Goal: Information Seeking & Learning: Learn about a topic

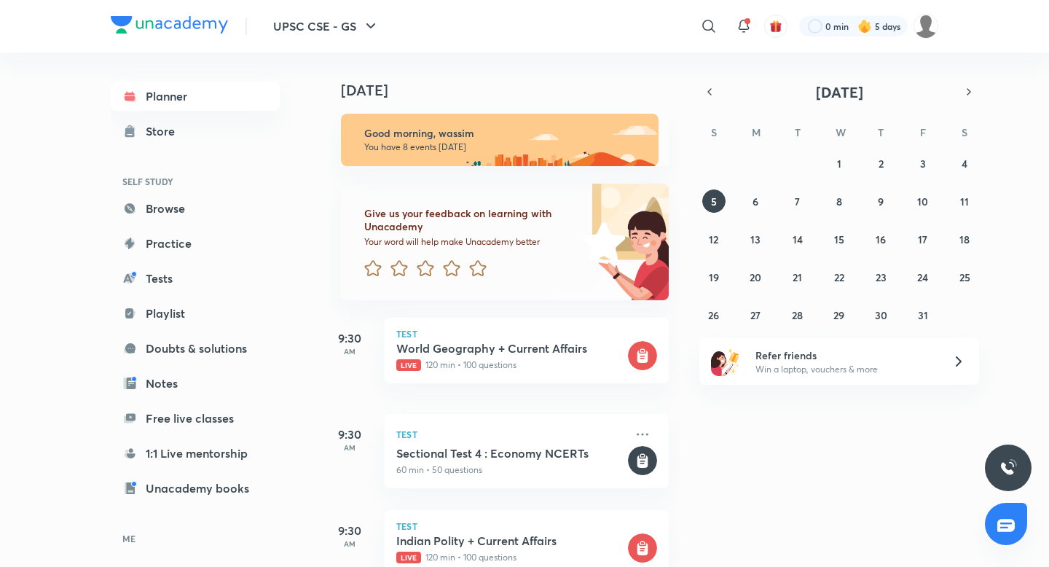
click at [708, 92] on icon "button" at bounding box center [709, 92] width 3 height 6
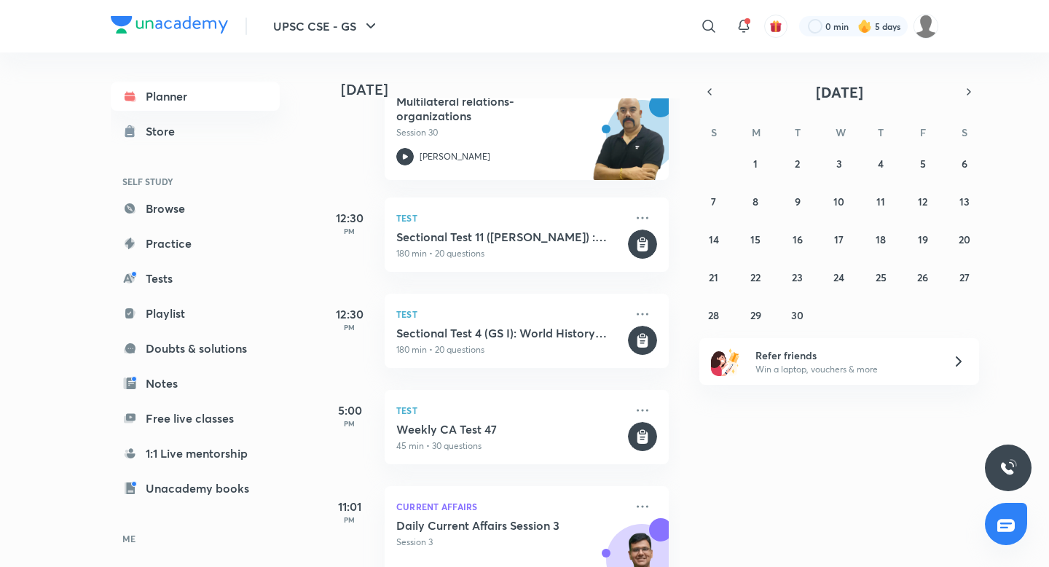
scroll to position [593, 0]
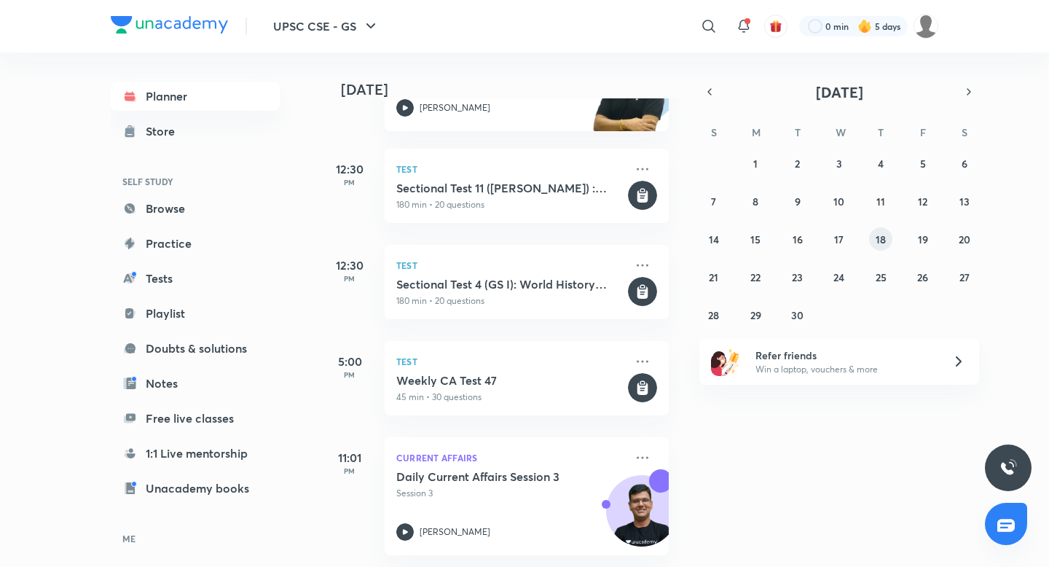
click at [878, 238] on abbr "18" at bounding box center [880, 239] width 10 height 14
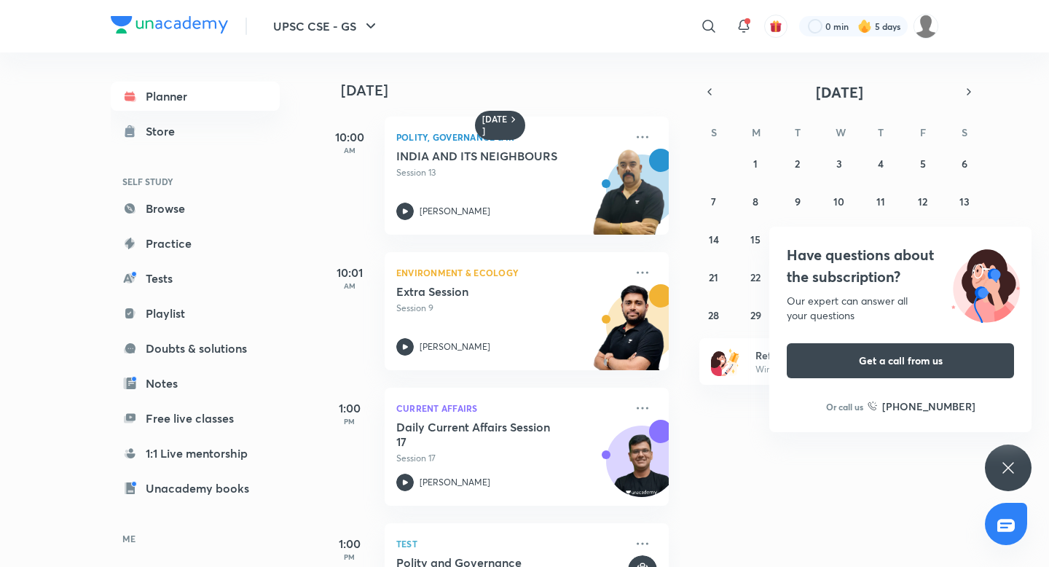
click at [1003, 476] on div "Have questions about the subscription? Our expert can answer all your questions…" at bounding box center [1008, 467] width 47 height 47
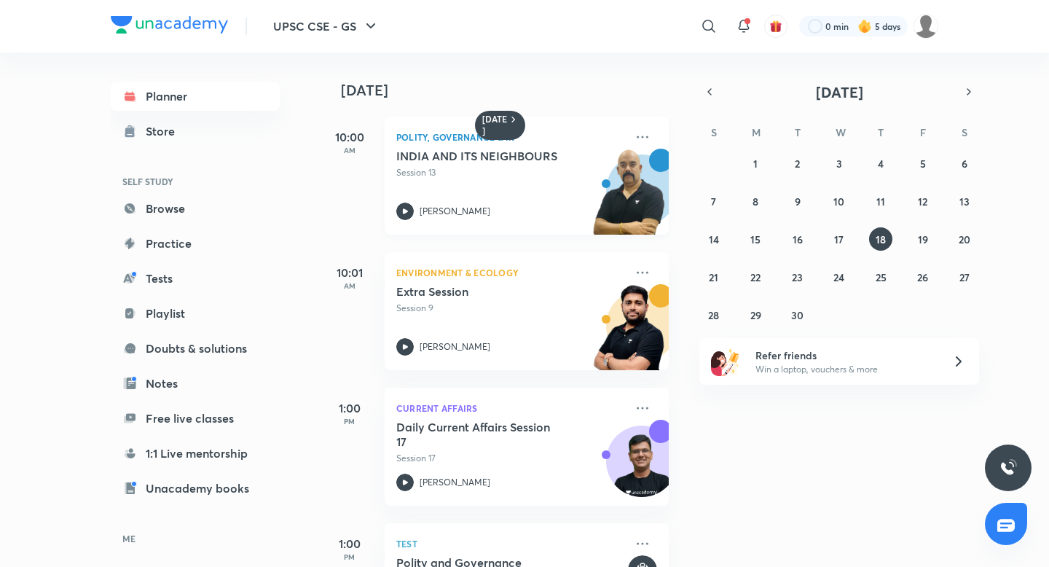
click at [535, 154] on h5 "INDIA AND ITS NEIGHBOURS" at bounding box center [486, 156] width 181 height 15
